Goal: Transaction & Acquisition: Purchase product/service

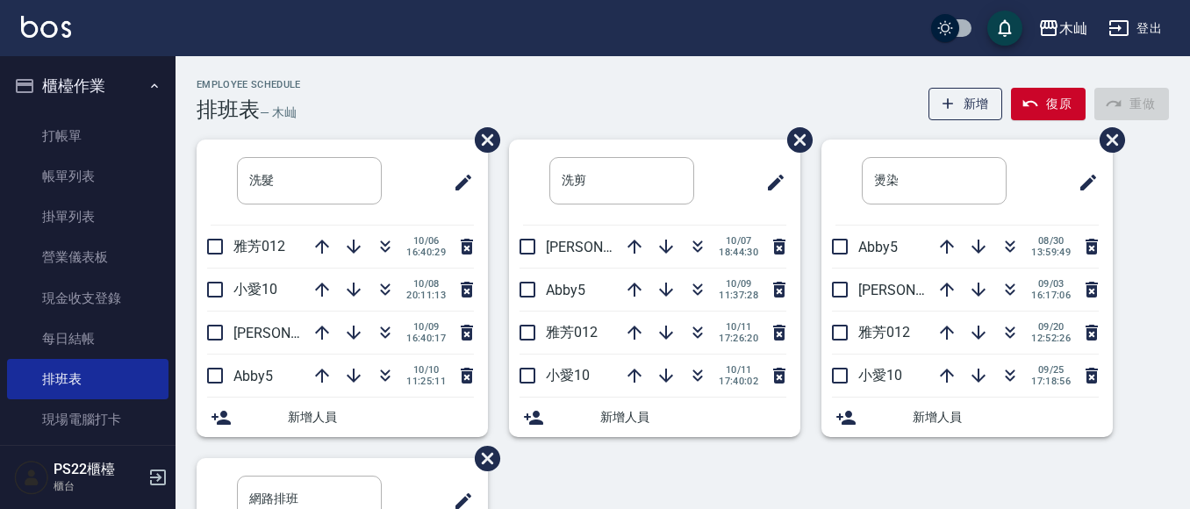
click at [388, 295] on icon "button" at bounding box center [385, 289] width 21 height 21
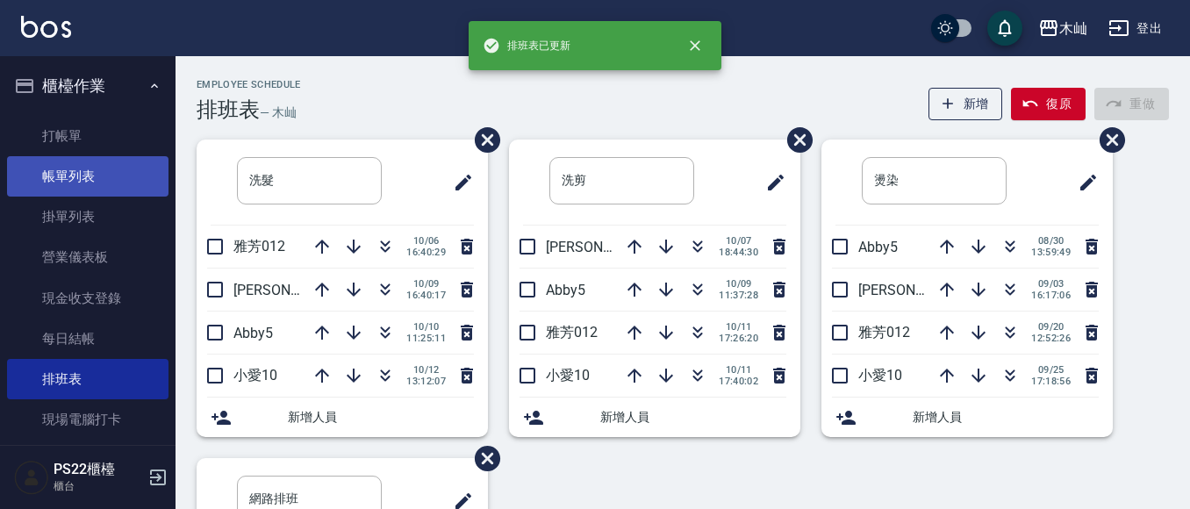
click at [97, 181] on link "帳單列表" at bounding box center [88, 176] width 162 height 40
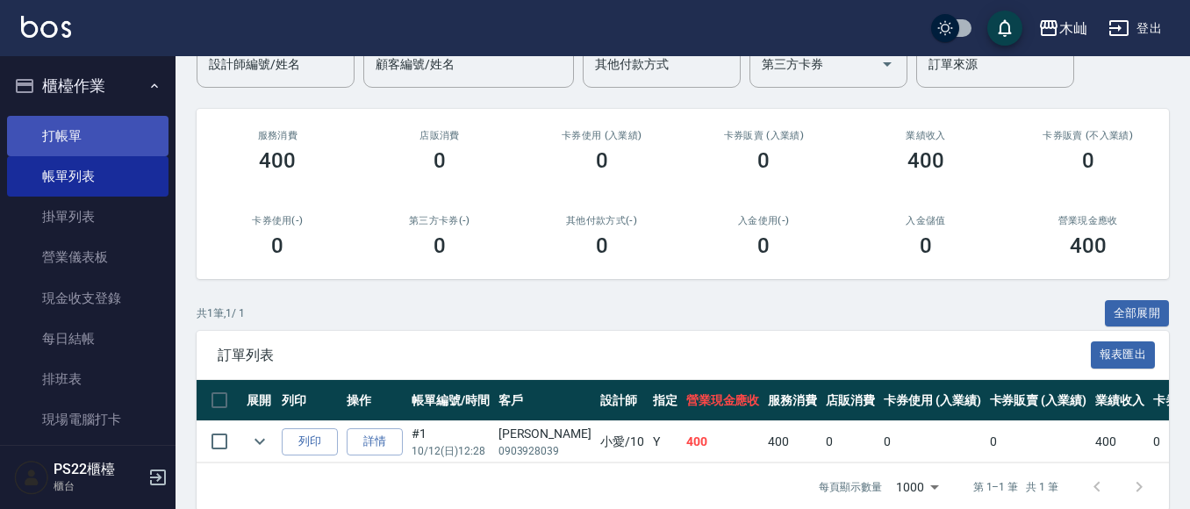
scroll to position [200, 0]
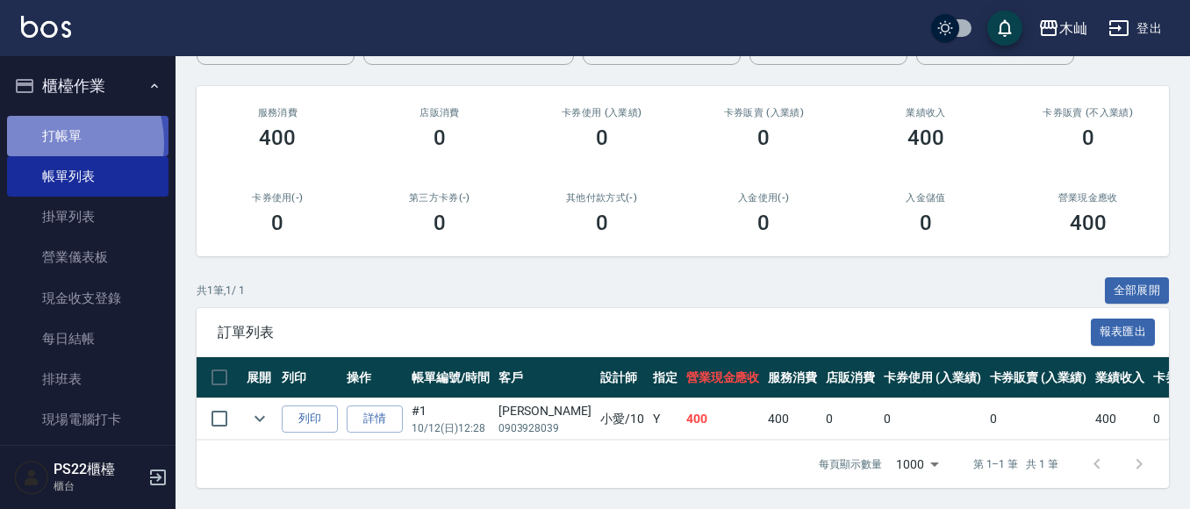
click at [60, 142] on link "打帳單" at bounding box center [88, 136] width 162 height 40
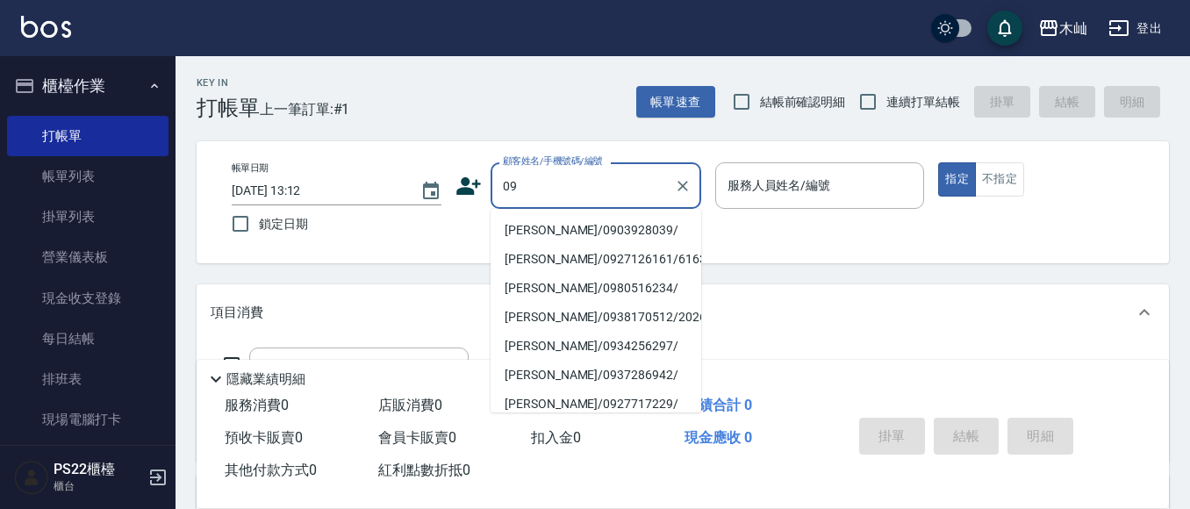
type input "0"
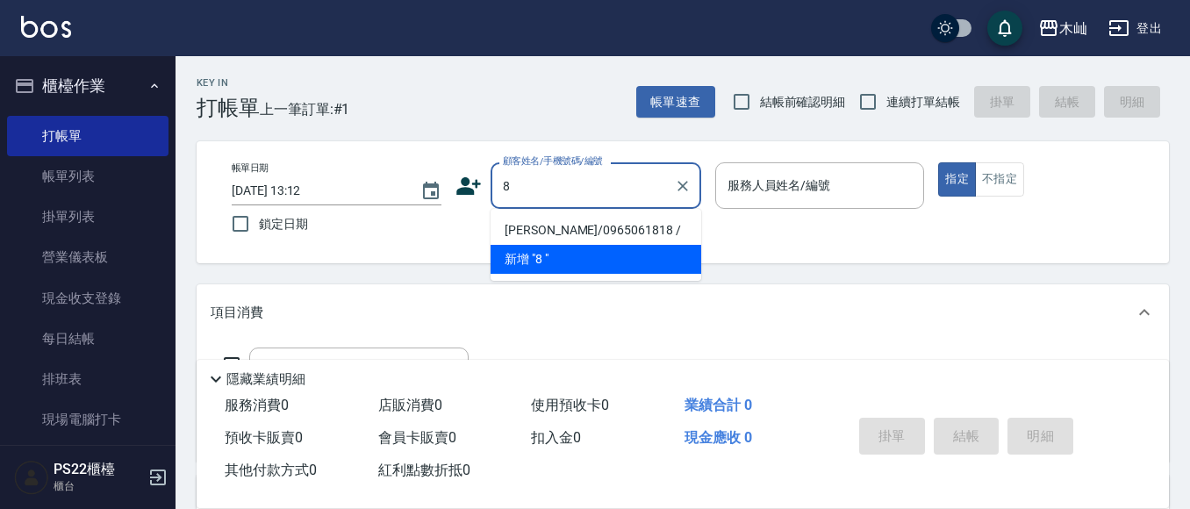
type input "8"
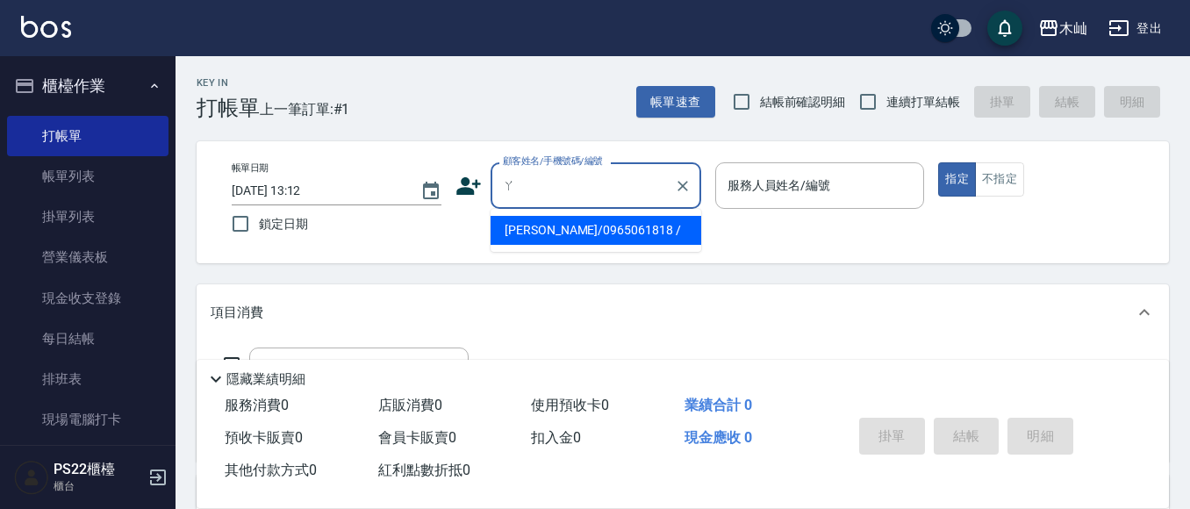
type input "阿"
type input "蔡"
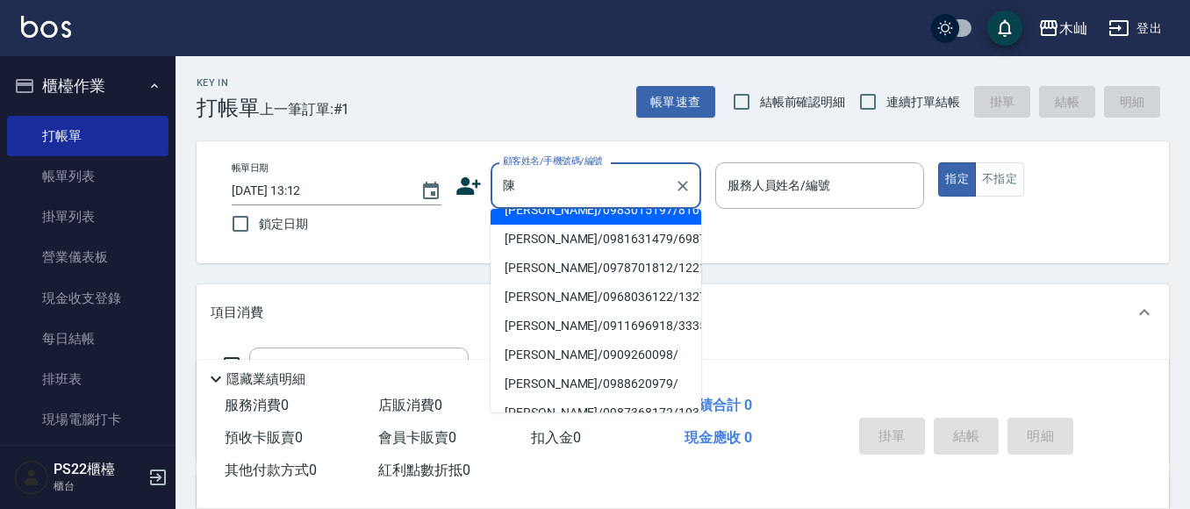
scroll to position [176, 0]
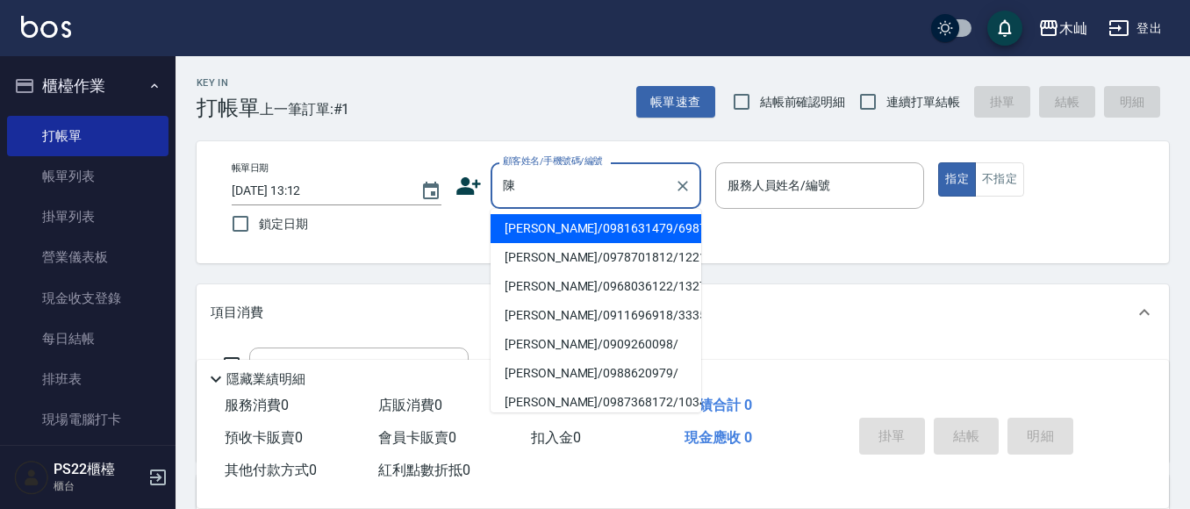
click at [585, 231] on li "[PERSON_NAME]/0981631479/6987" at bounding box center [596, 228] width 211 height 29
type input "[PERSON_NAME]/0981631479/6987"
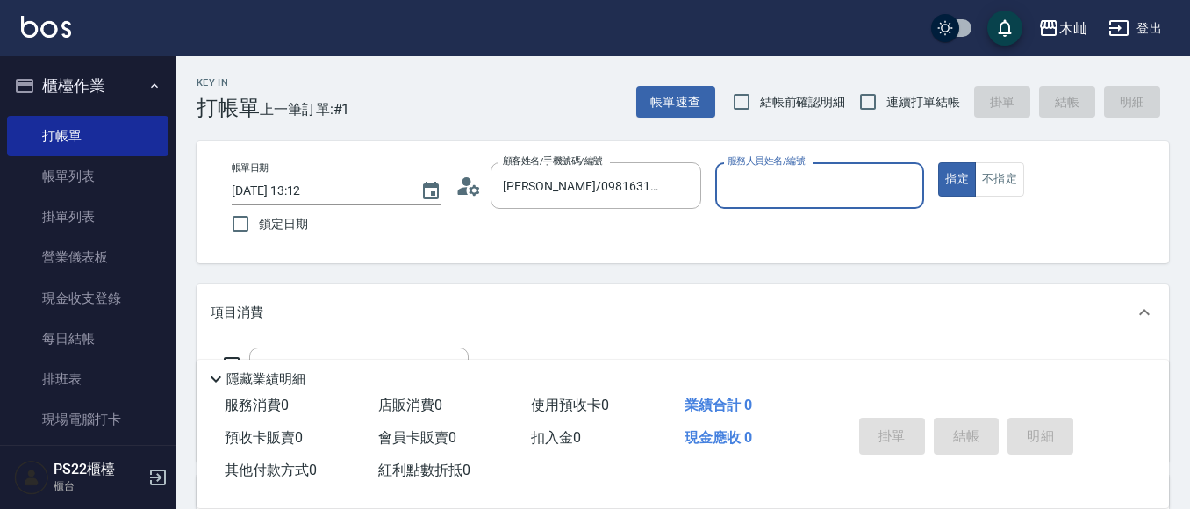
type input "小愛-10"
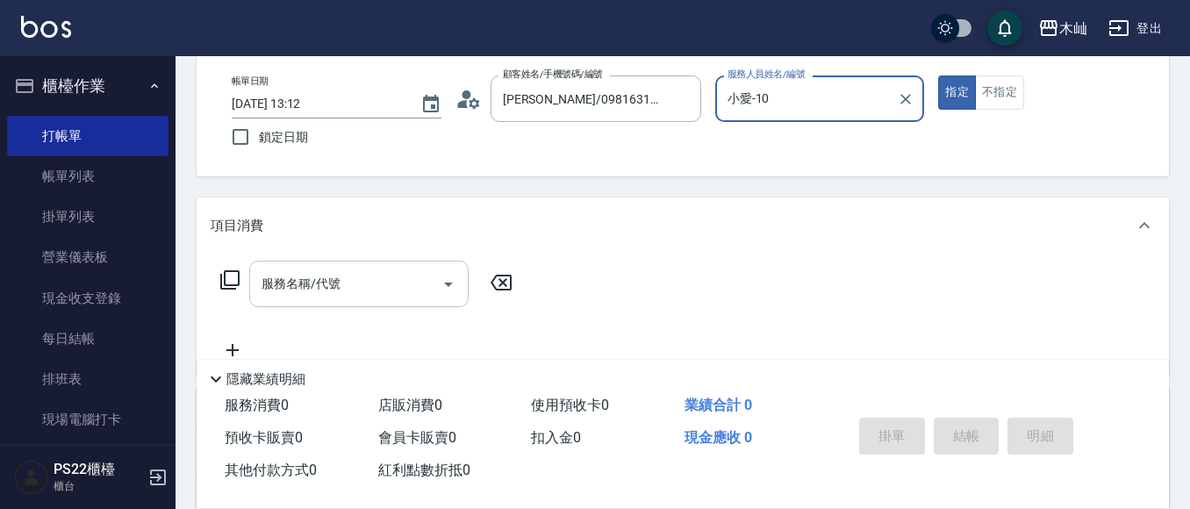
scroll to position [88, 0]
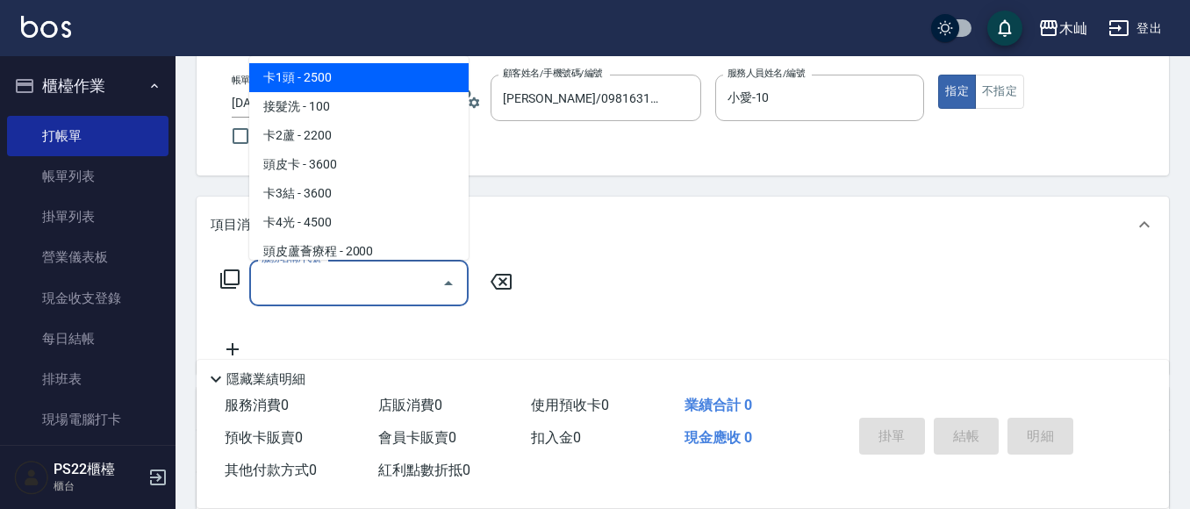
click at [365, 280] on input "服務名稱/代號" at bounding box center [345, 283] width 177 height 31
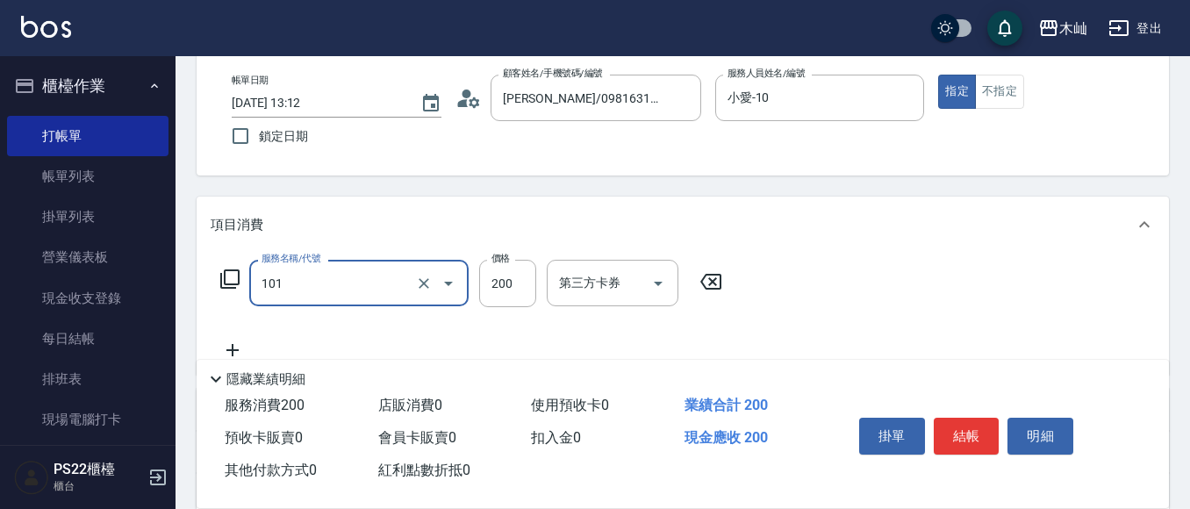
type input "洗髮(101)"
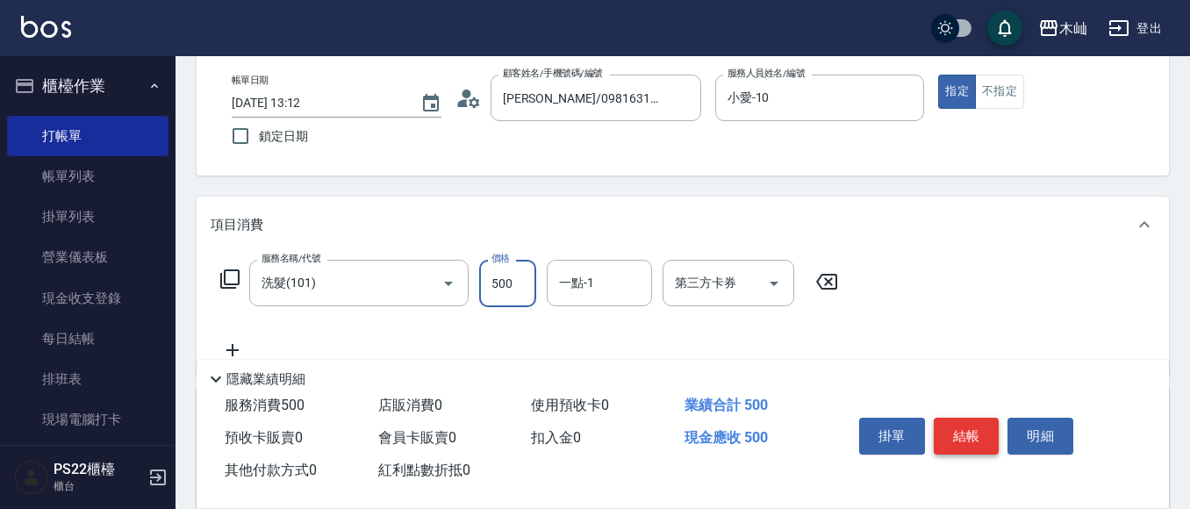
type input "500"
click at [942, 433] on button "結帳" at bounding box center [967, 436] width 66 height 37
